Goal: Use online tool/utility: Utilize a website feature to perform a specific function

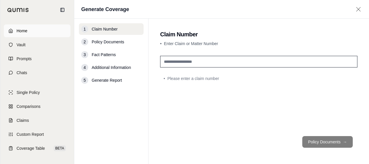
click at [17, 30] on span "Home" at bounding box center [22, 31] width 11 height 6
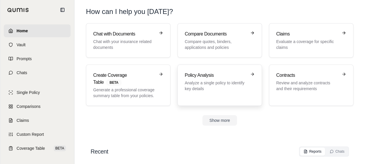
click at [227, 81] on p "Analyze a single policy to identify key details" at bounding box center [216, 86] width 62 height 12
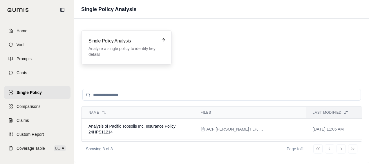
click at [136, 47] on p "Analyze a single policy to identify key details" at bounding box center [123, 52] width 68 height 12
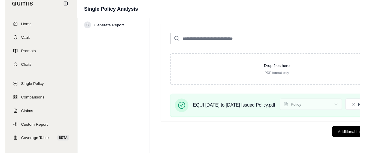
scroll to position [27, 0]
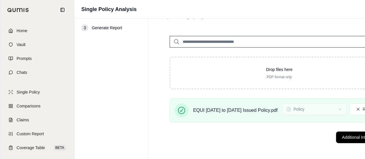
click at [343, 138] on footer "Additional Information →" at bounding box center [279, 137] width 238 height 21
click at [352, 139] on button "Additional Information →" at bounding box center [364, 138] width 57 height 12
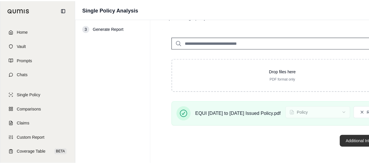
scroll to position [0, 0]
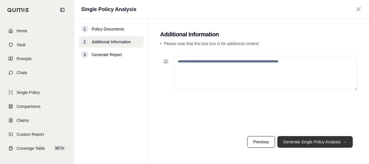
click at [339, 140] on button "Generate Single Policy Analysis →" at bounding box center [316, 142] width 76 height 12
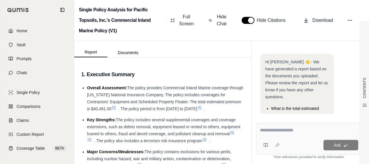
scroll to position [90, 0]
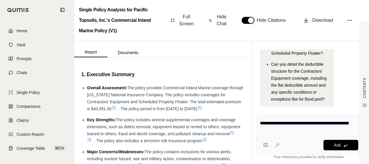
type textarea "**********"
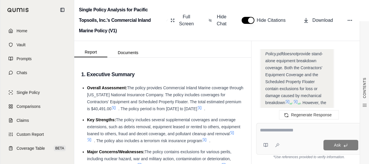
scroll to position [1287, 0]
